Goal: Obtain resource: Download file/media

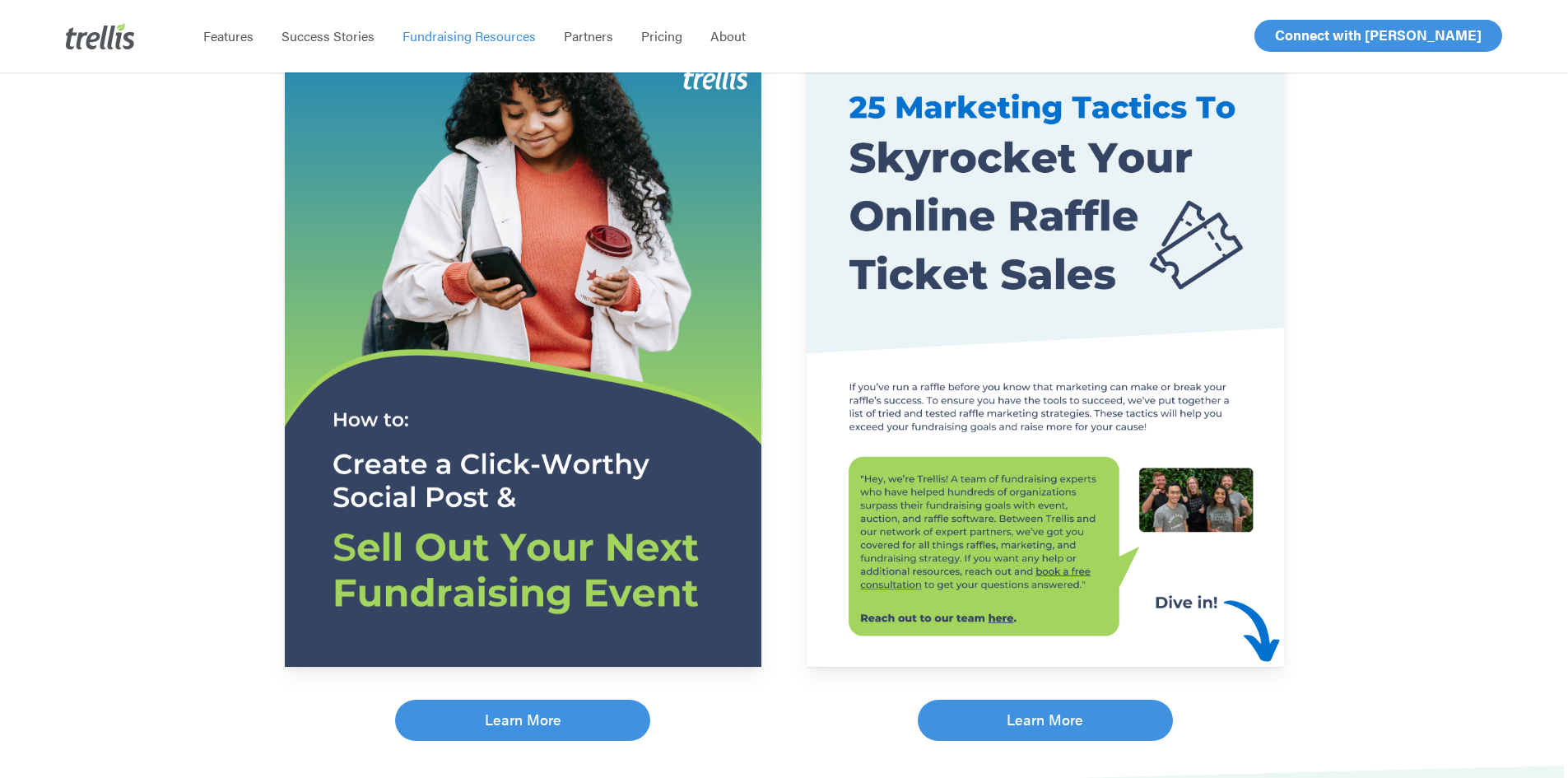
scroll to position [330, 0]
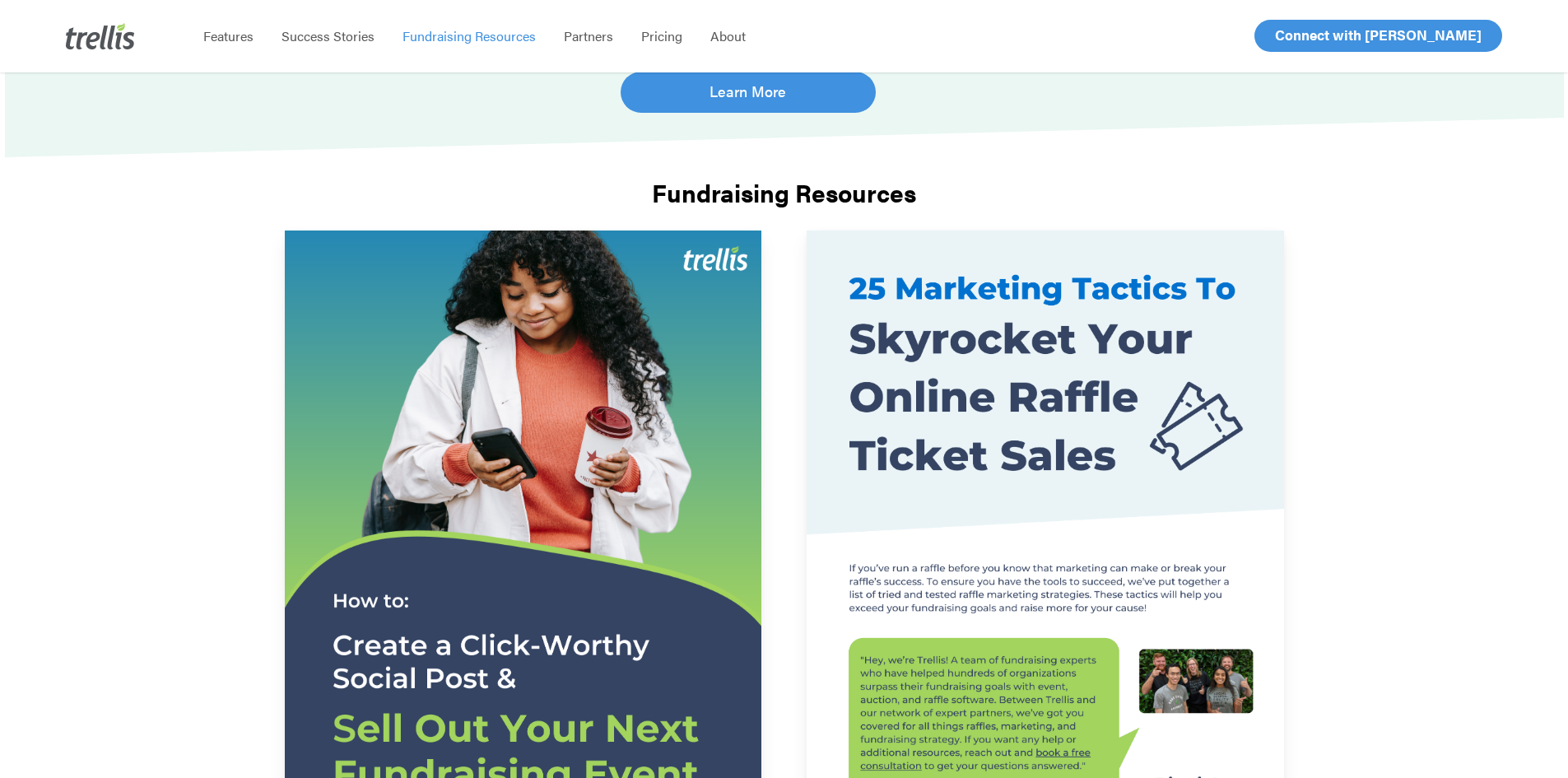
click at [1016, 300] on img at bounding box center [1045, 538] width 476 height 617
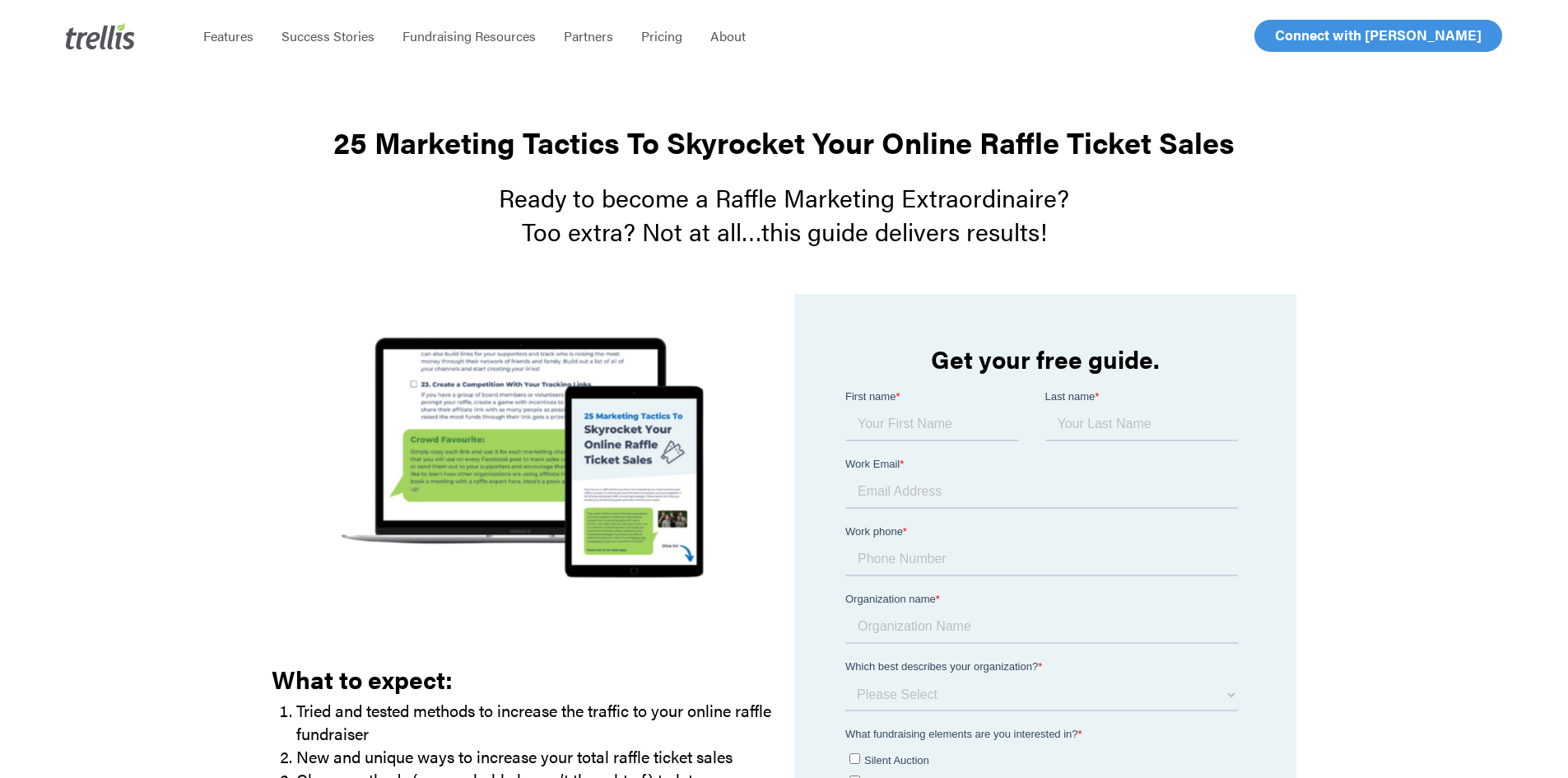
click at [893, 422] on input "First name *" at bounding box center [932, 423] width 173 height 33
type input "[PERSON_NAME]"
type input "[EMAIL_ADDRESS][DOMAIN_NAME]"
type input "4164001510"
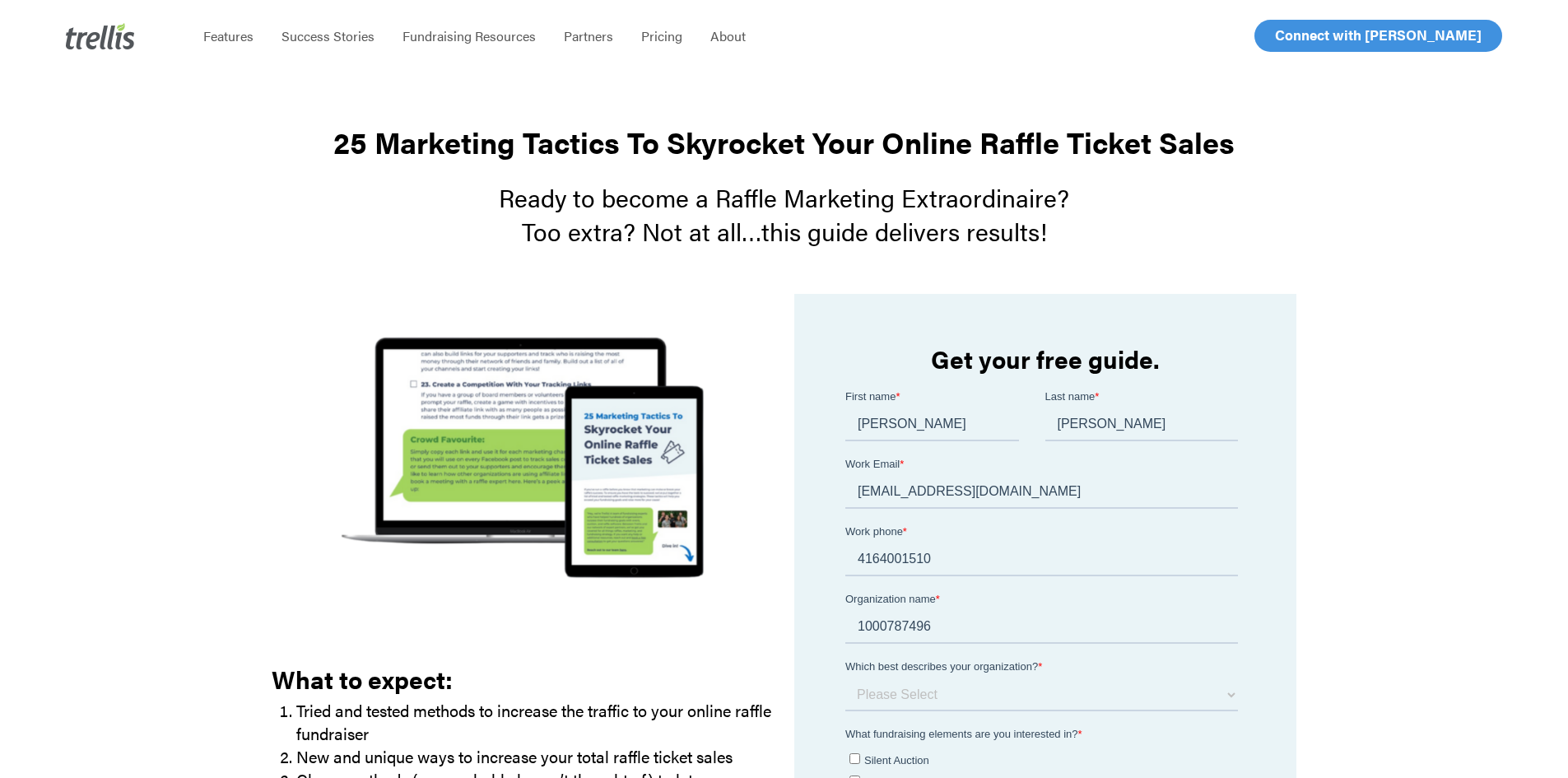
drag, startPoint x: 931, startPoint y: 623, endPoint x: 850, endPoint y: 617, distance: 81.2
click at [850, 617] on input "1000787496" at bounding box center [1042, 626] width 393 height 33
type input "Canada SCORES"
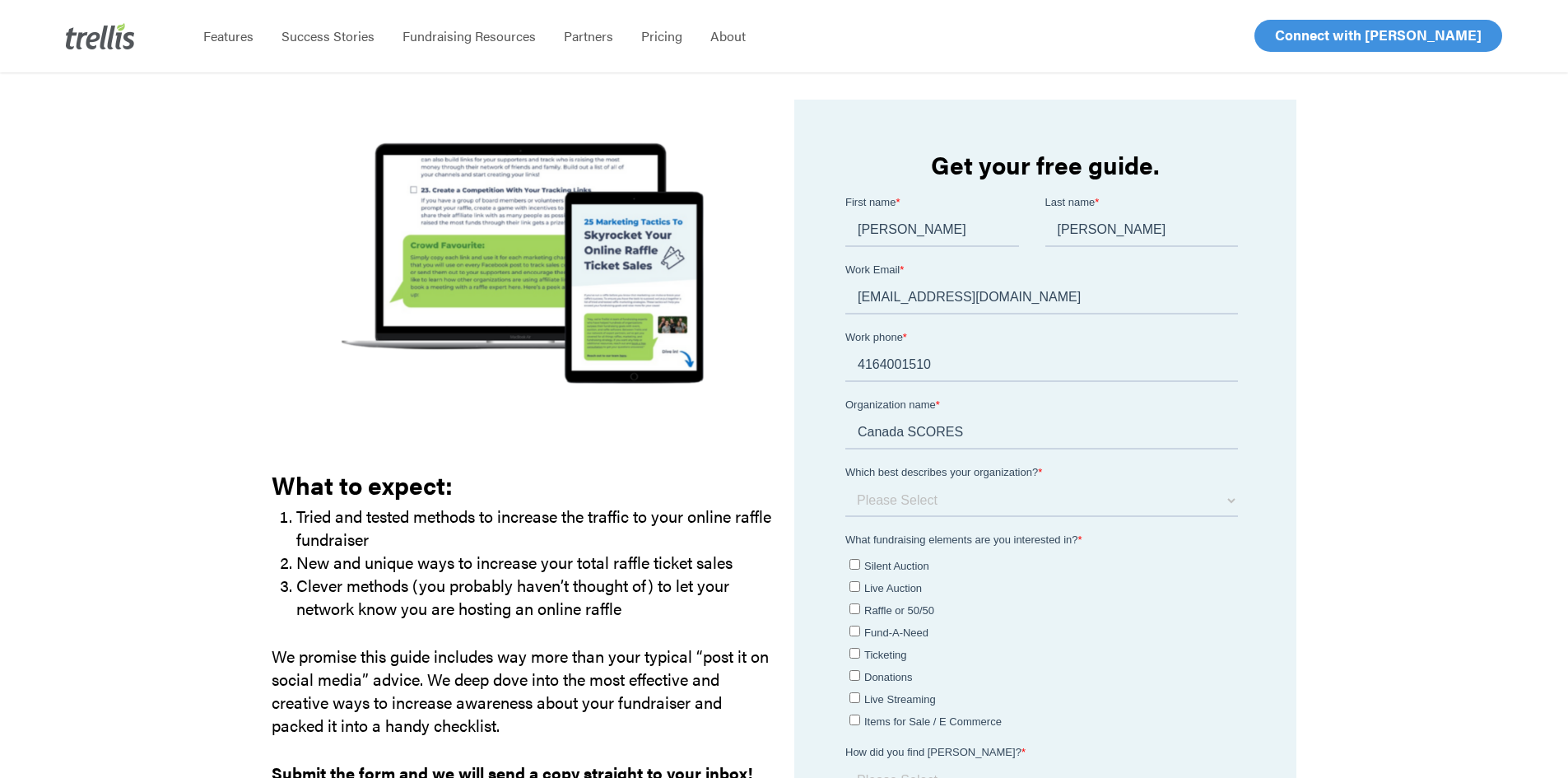
scroll to position [247, 0]
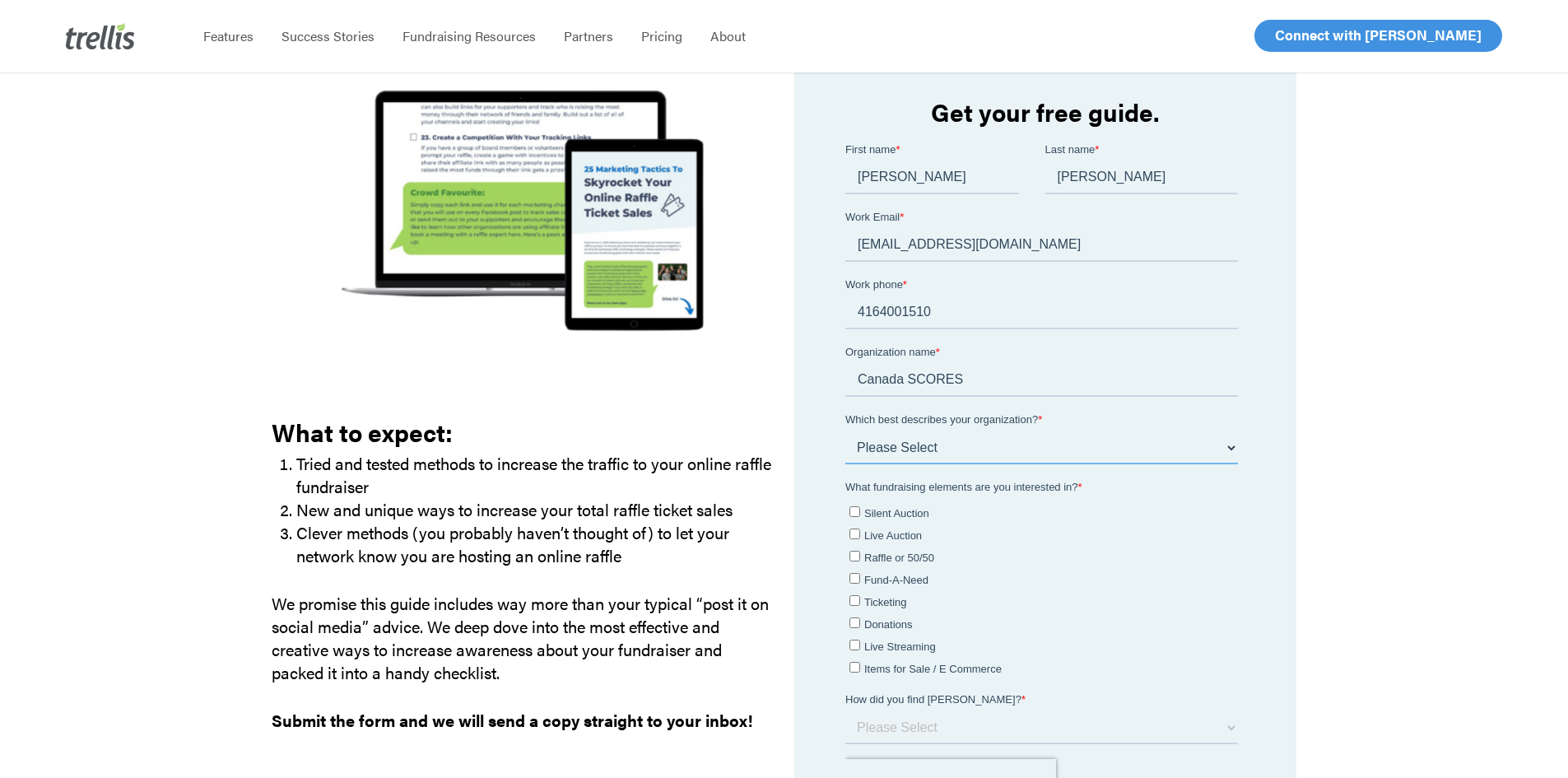
click at [880, 446] on select "Please Select I am a small organization who raises under $50,000 annually I am …" at bounding box center [1042, 446] width 393 height 33
select select "$100,000 - $199,000"
click at [845, 430] on select "Please Select I am a small organization who raises under $50,000 annually I am …" at bounding box center [1042, 446] width 393 height 33
click at [857, 557] on input "Raffle or 50/50" at bounding box center [854, 555] width 11 height 11
checkbox input "true"
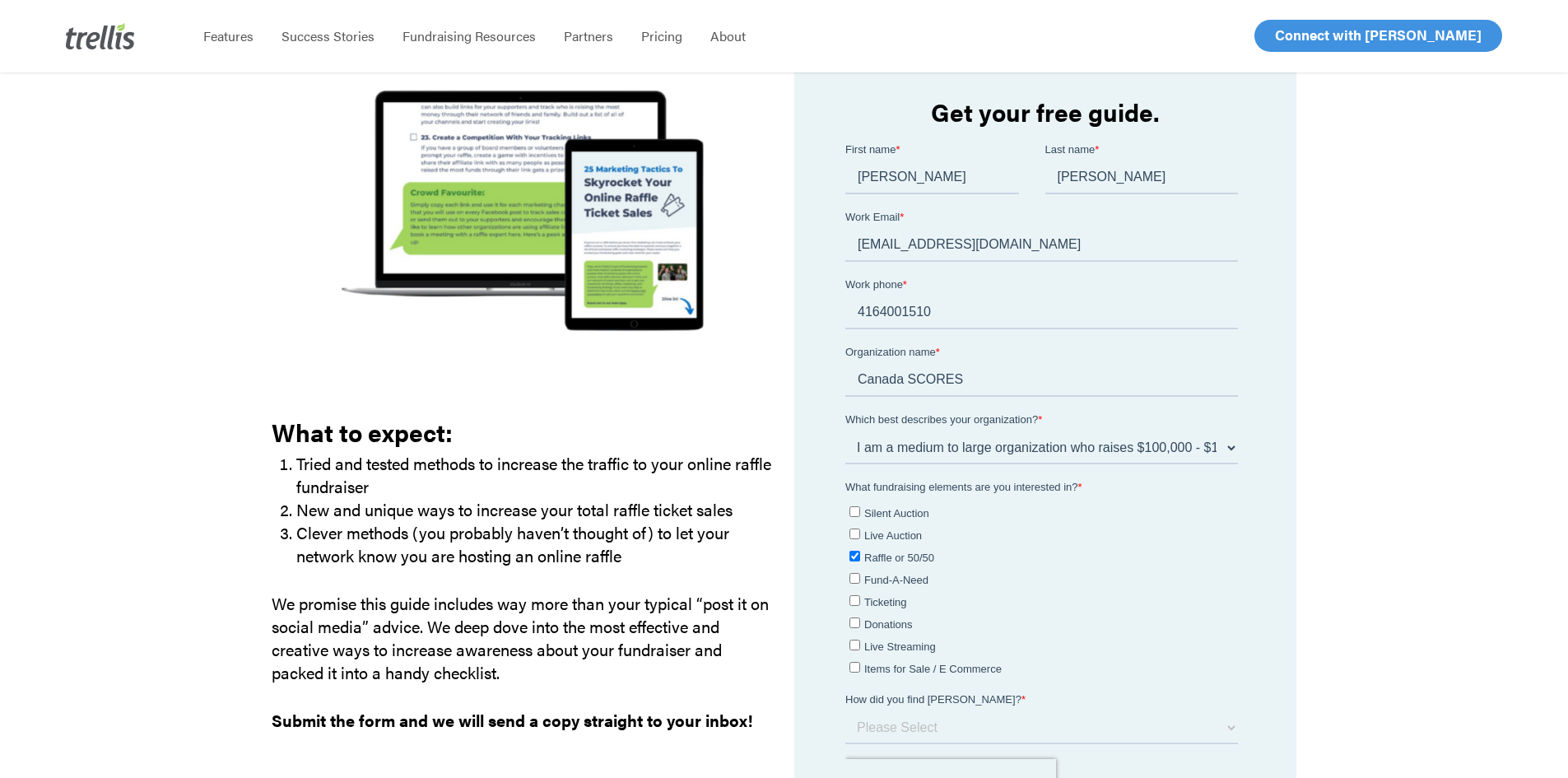
click at [855, 578] on input "Fund-A-Need" at bounding box center [854, 577] width 11 height 11
checkbox input "true"
click at [855, 621] on input "Donations" at bounding box center [854, 621] width 11 height 11
checkbox input "true"
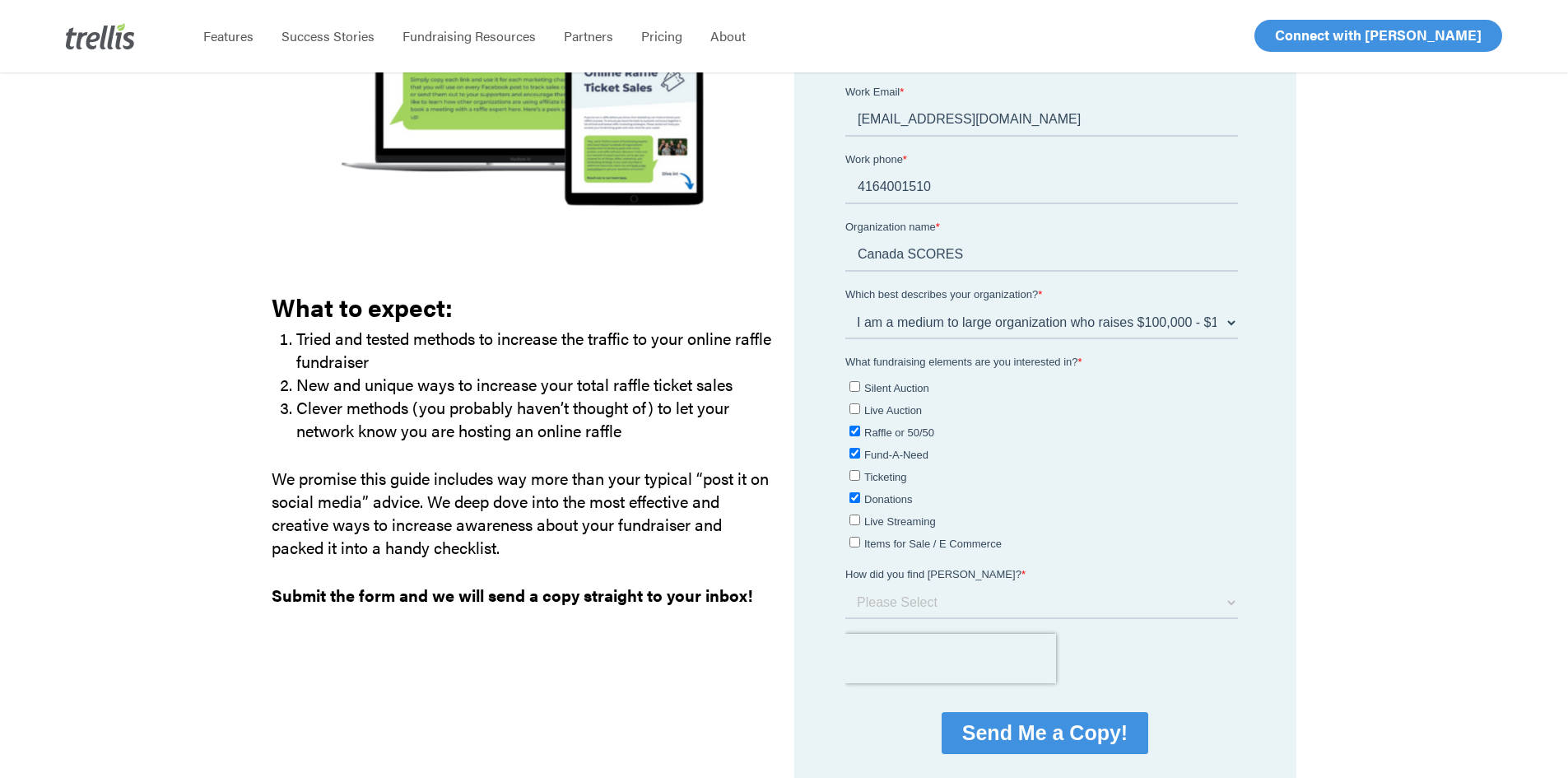
scroll to position [411, 0]
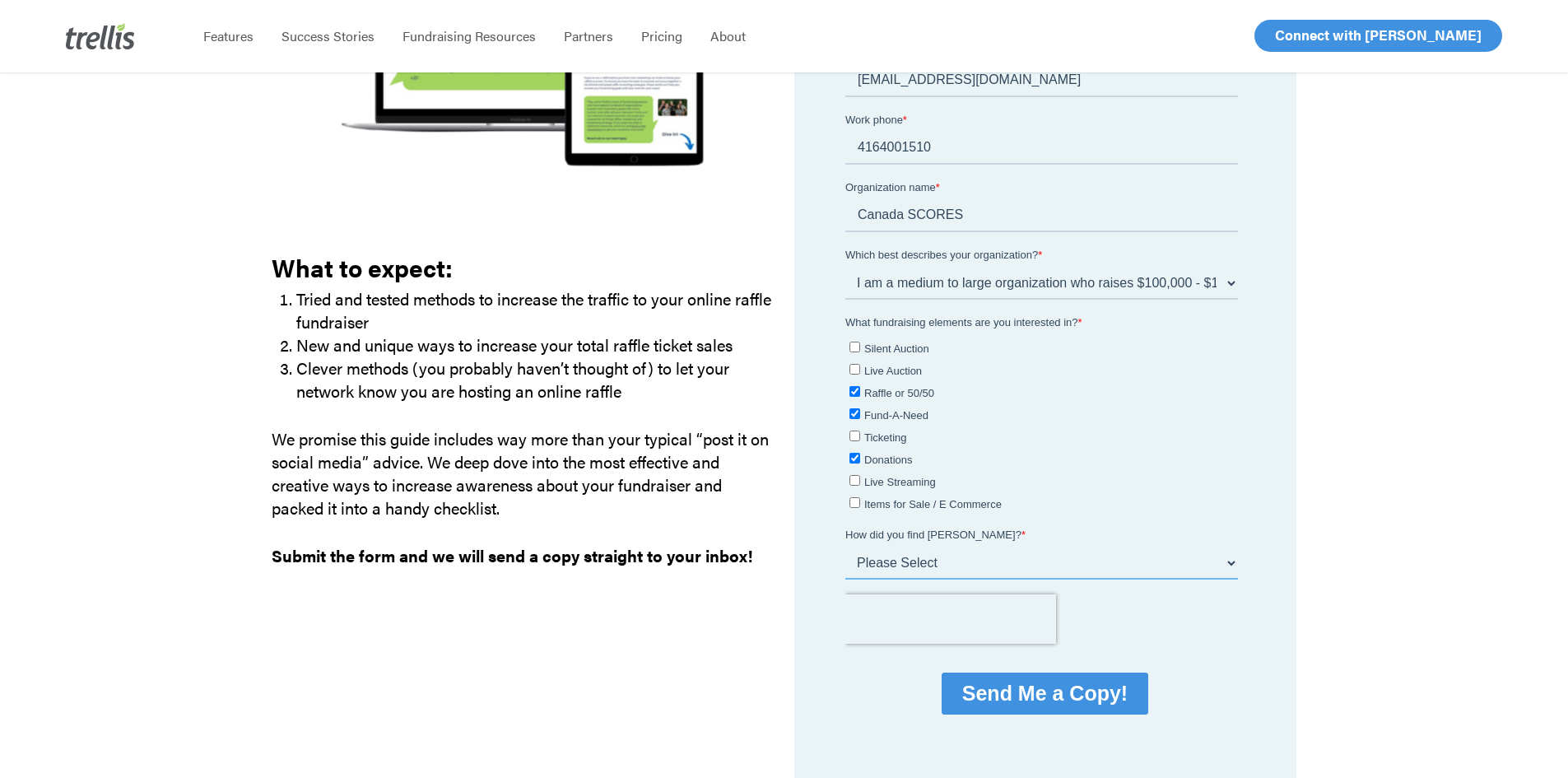
click at [900, 561] on select "Please Select Webinar or Conference Social Media Google Search Google Ad Referr…" at bounding box center [1042, 562] width 393 height 33
select select "Google"
click at [845, 569] on select "Please Select Webinar or Conference Social Media Google Search Google Ad Referr…" at bounding box center [1042, 562] width 393 height 33
click at [1041, 697] on input "Send Me a Copy!" at bounding box center [1046, 694] width 207 height 42
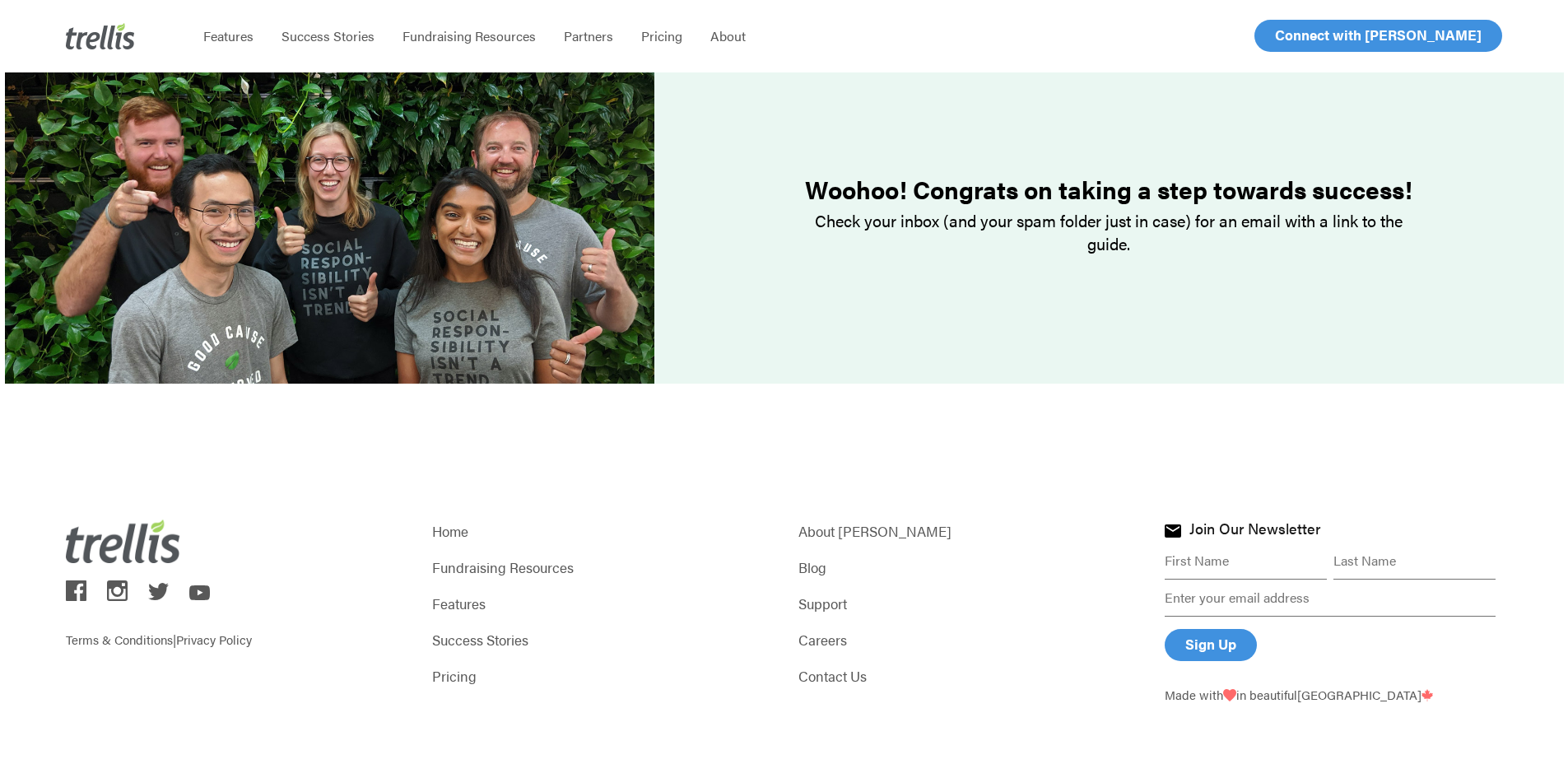
click at [1211, 567] on input "First name *" at bounding box center [1245, 561] width 162 height 37
type input "[PERSON_NAME]"
type input "[EMAIL_ADDRESS][DOMAIN_NAME]"
click at [1212, 640] on input "Sign Up" at bounding box center [1211, 644] width 92 height 32
